Goal: Information Seeking & Learning: Learn about a topic

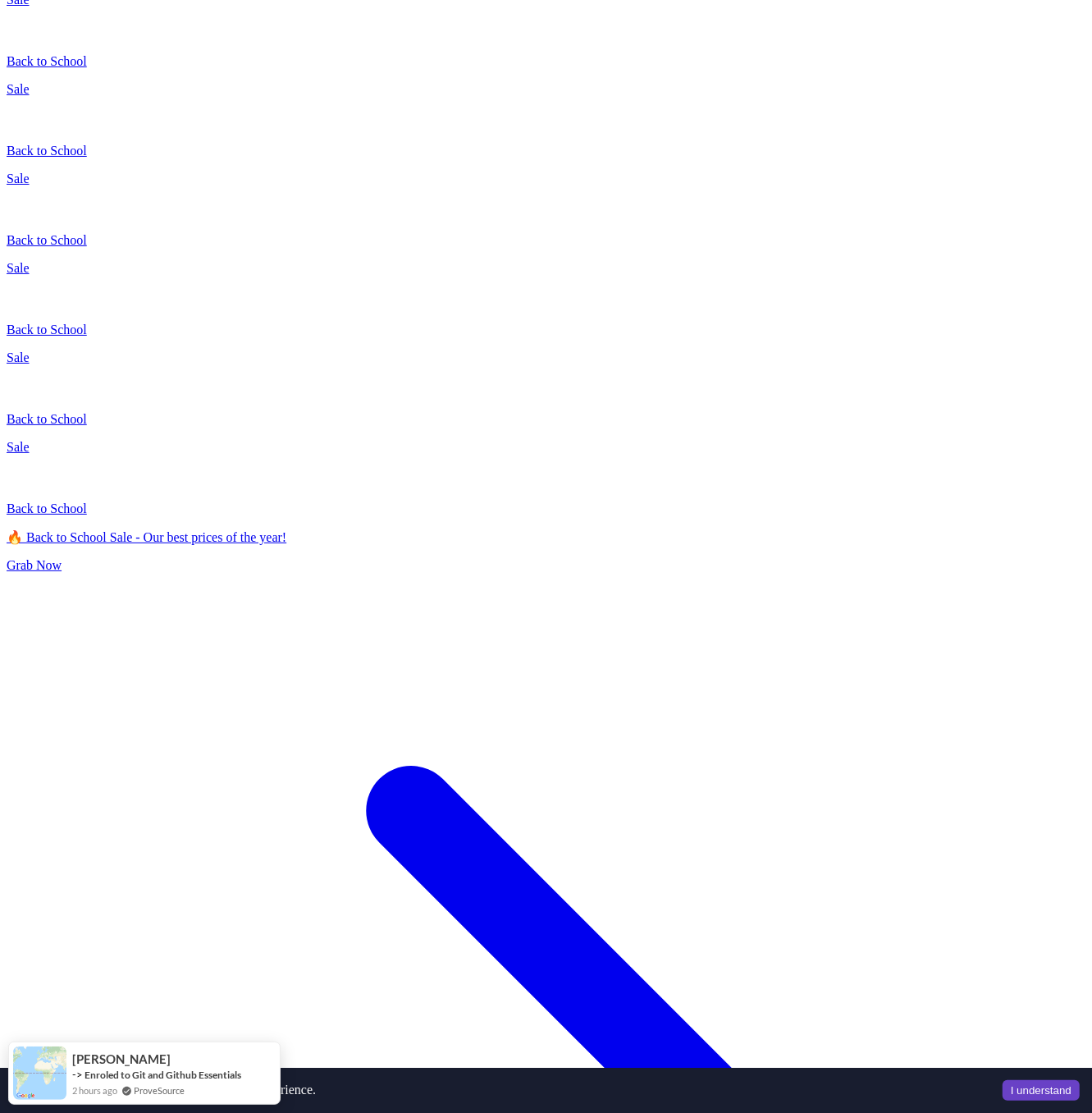
scroll to position [2378, 0]
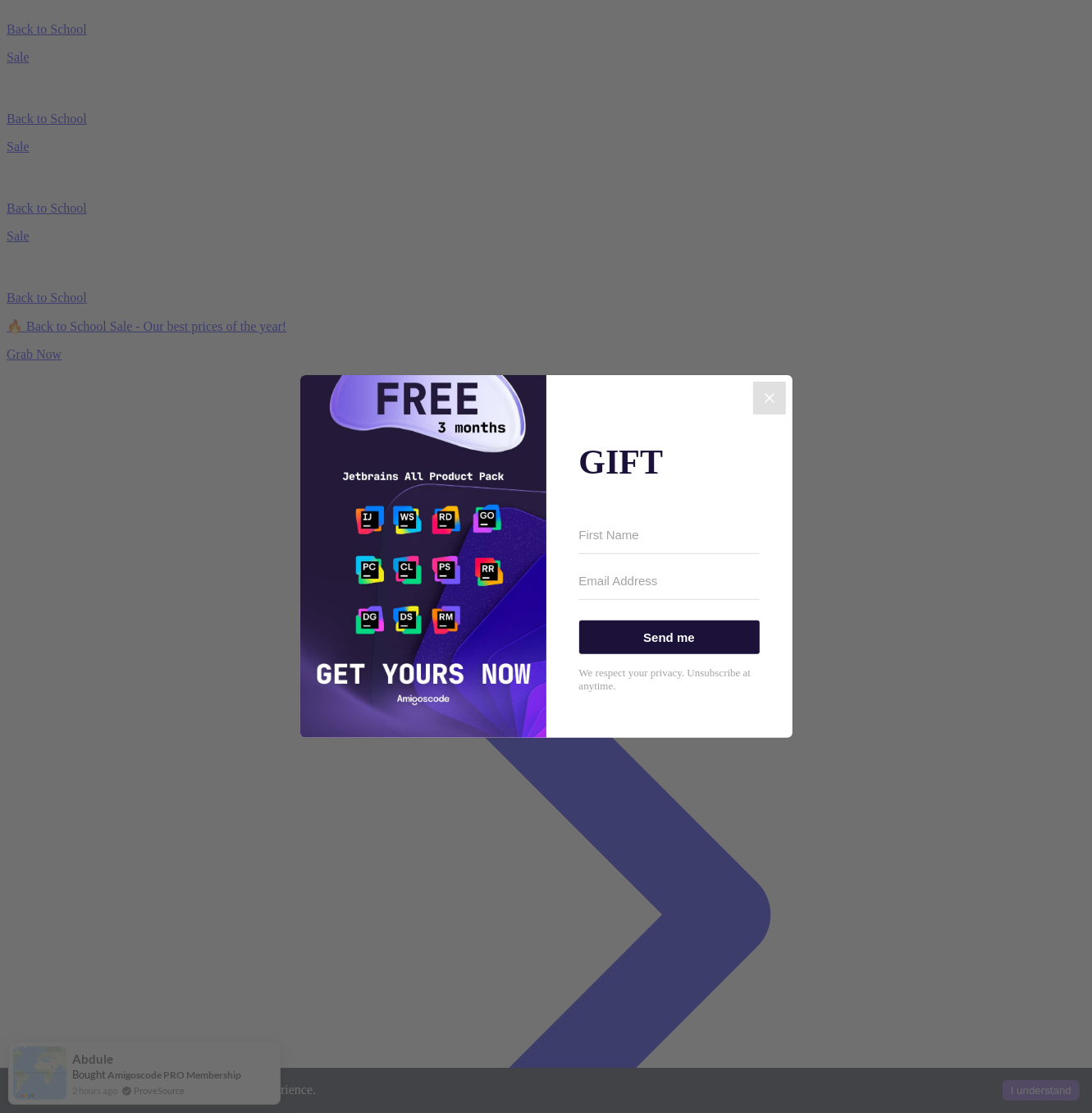
click at [773, 388] on icon "Close" at bounding box center [769, 398] width 20 height 20
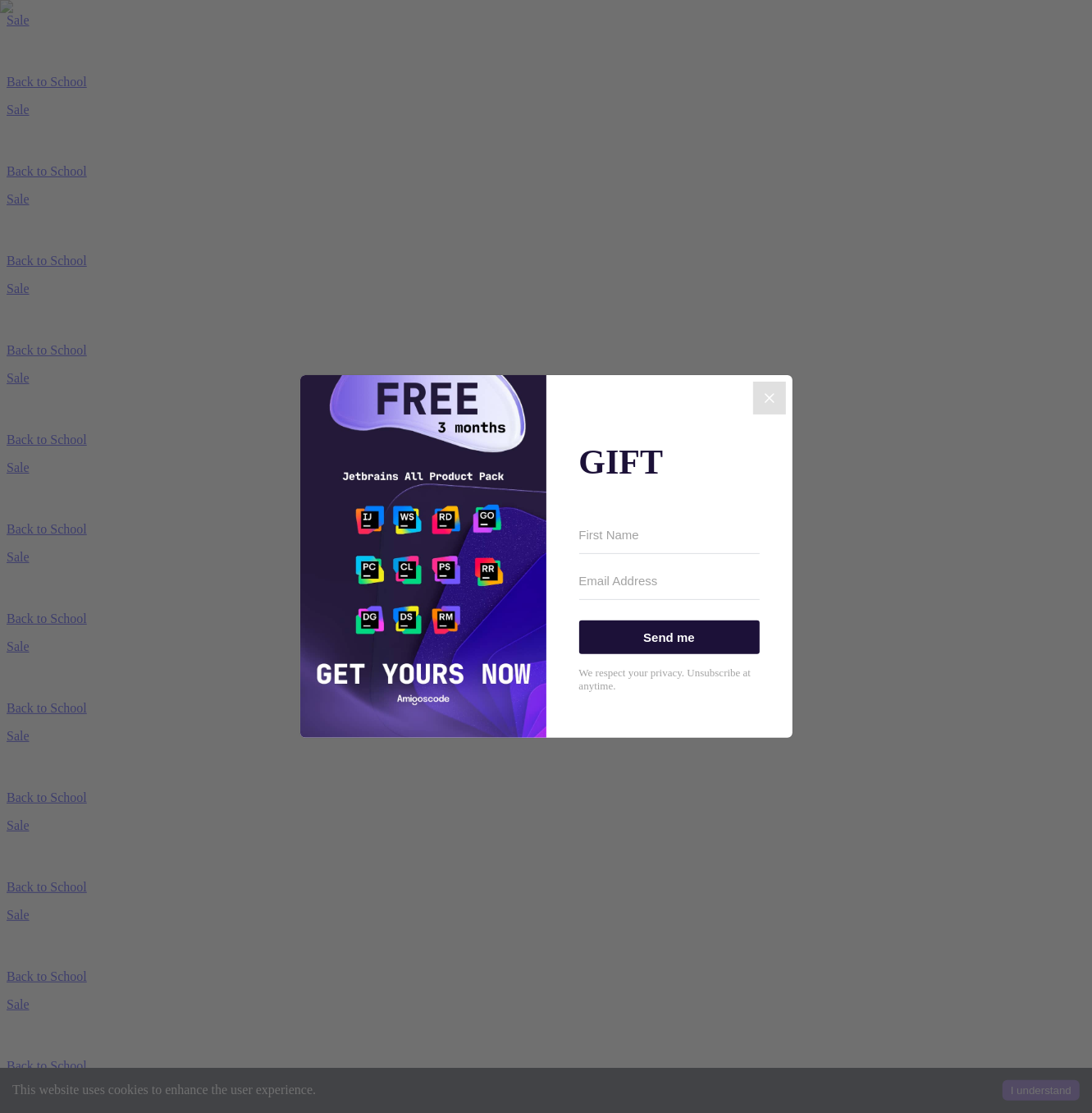
click at [766, 388] on icon "Close" at bounding box center [769, 398] width 20 height 20
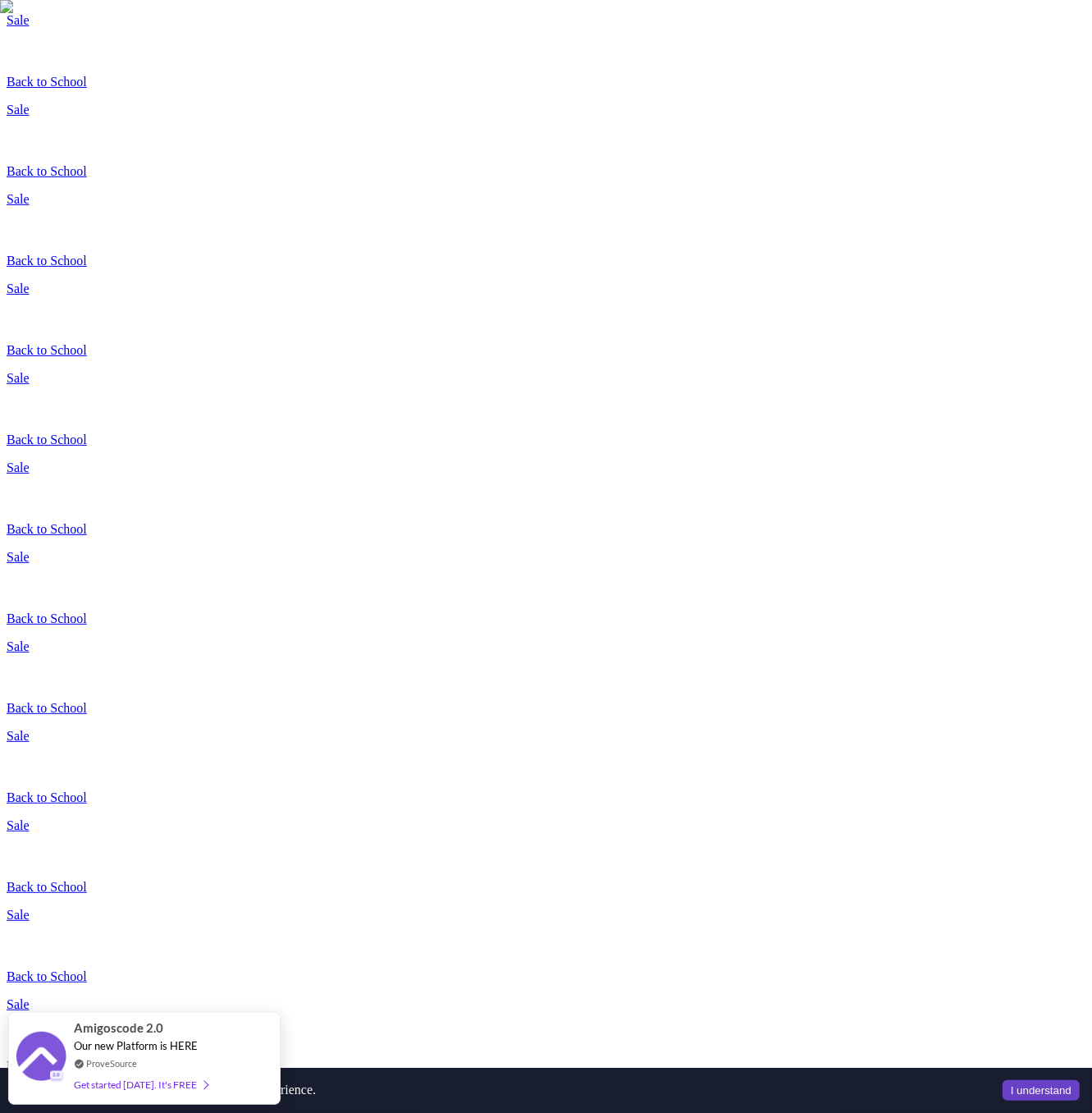
scroll to position [145, 0]
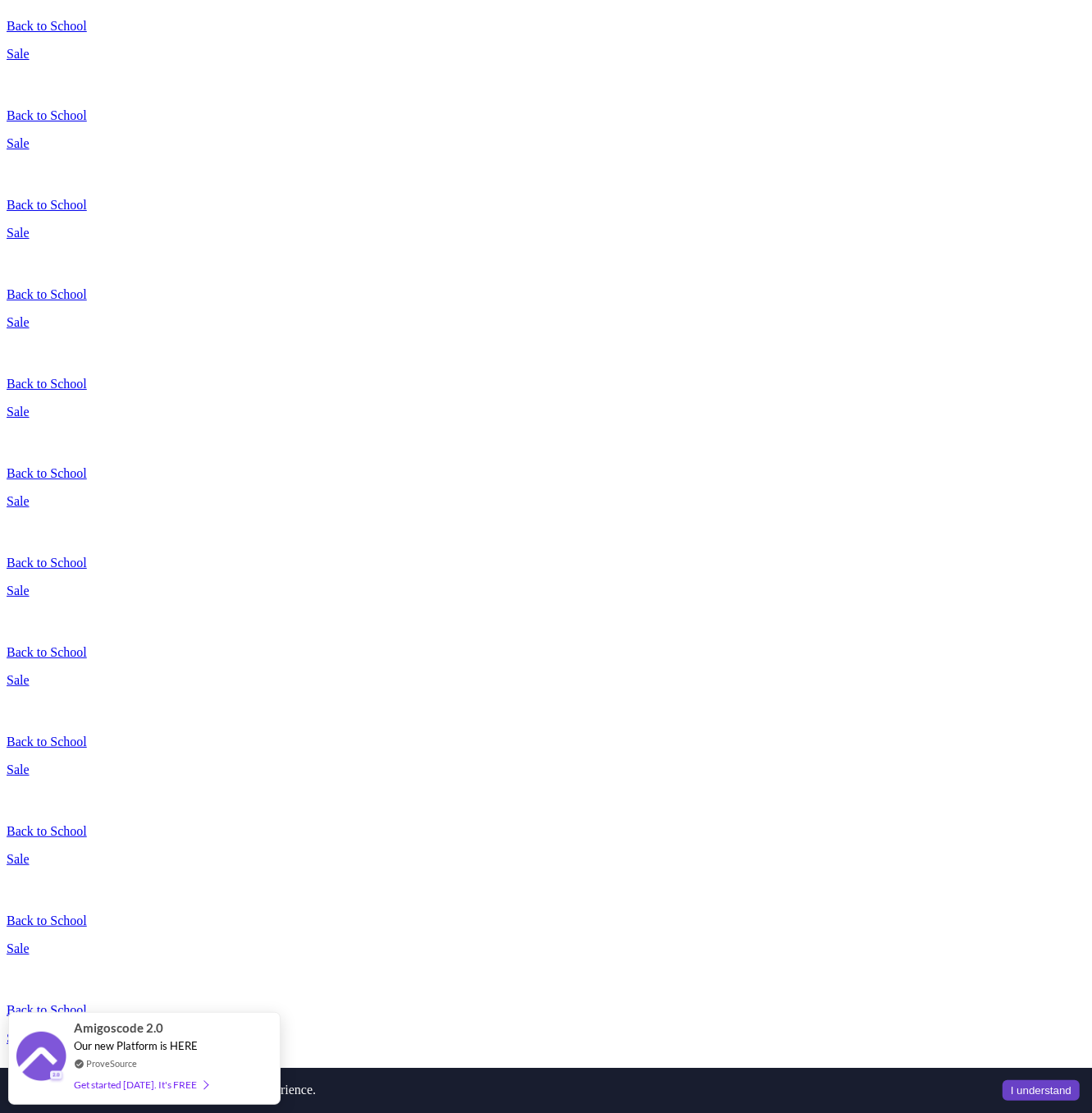
click at [264, 320] on img at bounding box center [546, 411] width 1092 height 1113
